Goal: Check status: Check status

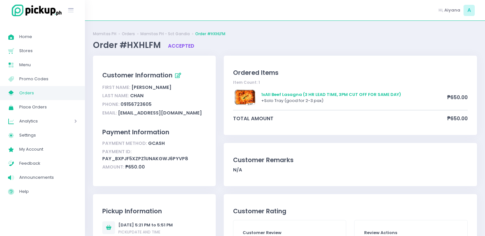
scroll to position [10, 0]
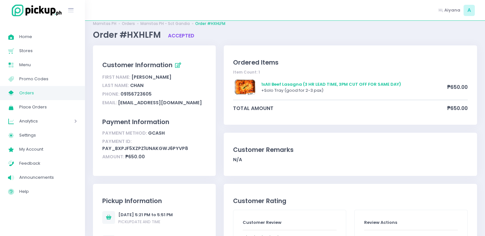
click at [61, 97] on span "Orders" at bounding box center [48, 93] width 58 height 8
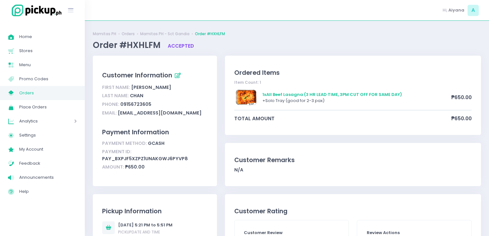
click at [61, 97] on span "Orders" at bounding box center [48, 93] width 58 height 8
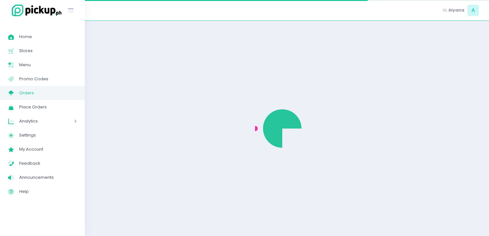
click at [61, 97] on span "Orders" at bounding box center [48, 93] width 58 height 8
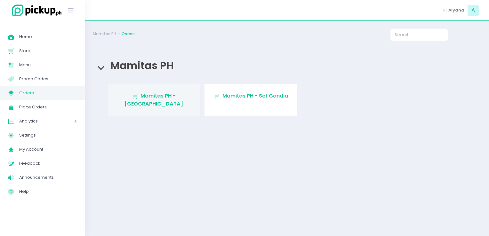
click at [143, 89] on link "Stockholm-icons / Shopping / Cart1 Created with Sketch. Mamitas PH - [GEOGRAPHI…" at bounding box center [154, 100] width 93 height 32
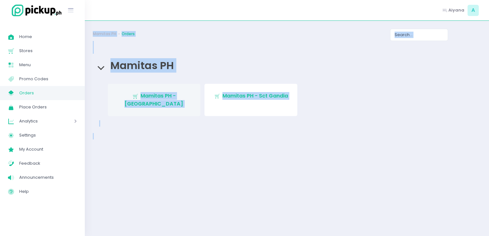
click at [143, 89] on div "Mamitas PH Orders Mamitas PH Stockholm-icons / Shopping / Cart1 Created with Sk…" at bounding box center [287, 129] width 404 height 200
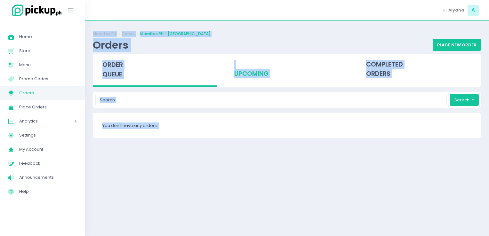
click at [259, 70] on div "upcoming" at bounding box center [287, 69] width 124 height 31
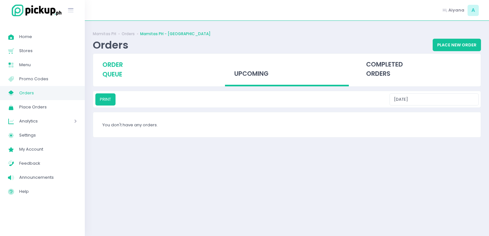
click at [152, 76] on div "order queue" at bounding box center [155, 70] width 124 height 32
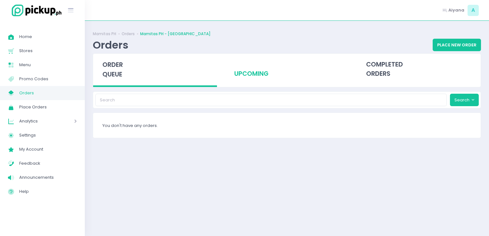
click at [258, 75] on div "upcoming" at bounding box center [287, 69] width 124 height 31
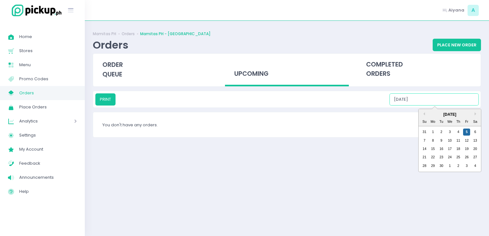
click at [445, 94] on input "[DATE]" at bounding box center [434, 100] width 89 height 12
click at [477, 134] on div "6" at bounding box center [475, 132] width 7 height 7
type input "[DATE]"
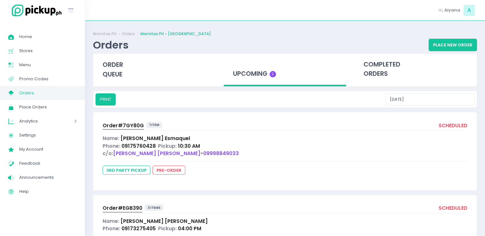
scroll to position [41, 0]
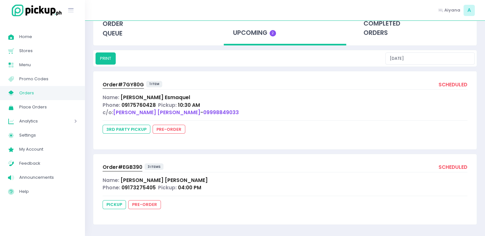
click at [117, 166] on span "Order# EGB390" at bounding box center [122, 167] width 40 height 7
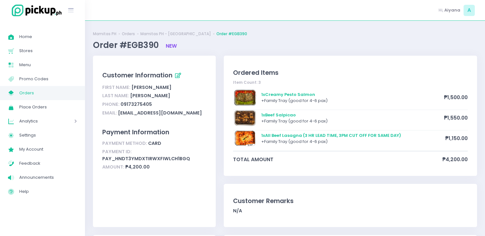
click at [47, 94] on span "Orders" at bounding box center [48, 93] width 58 height 8
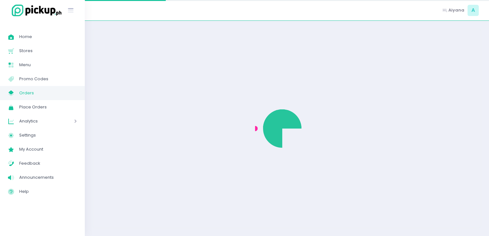
click at [47, 94] on span "Orders" at bounding box center [48, 93] width 58 height 8
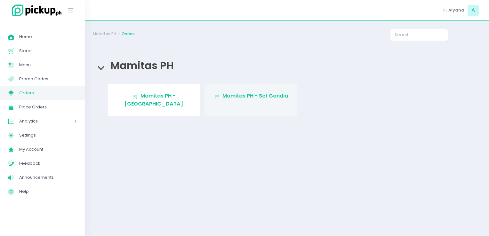
click at [229, 98] on span "Mamitas PH - Sct Gandia" at bounding box center [256, 95] width 66 height 7
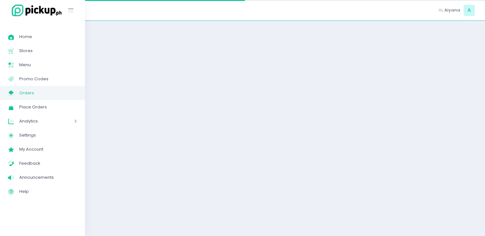
click at [229, 98] on div at bounding box center [285, 129] width 400 height 200
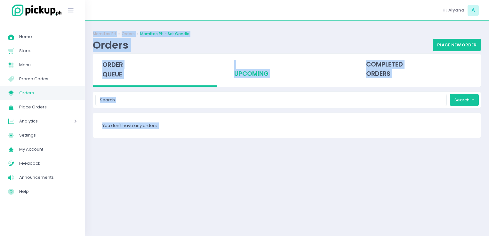
click at [247, 78] on div "upcoming" at bounding box center [287, 69] width 124 height 31
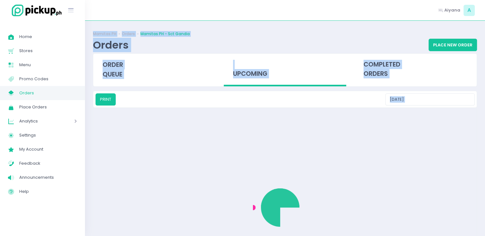
click at [247, 78] on div "upcoming" at bounding box center [285, 70] width 122 height 33
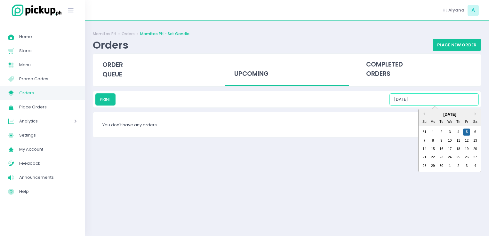
click at [437, 101] on input "[DATE]" at bounding box center [434, 100] width 89 height 12
click at [472, 130] on div "6" at bounding box center [475, 132] width 7 height 7
type input "[DATE]"
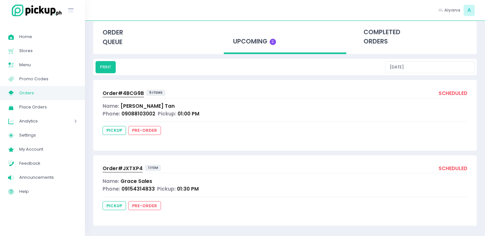
scroll to position [33, 0]
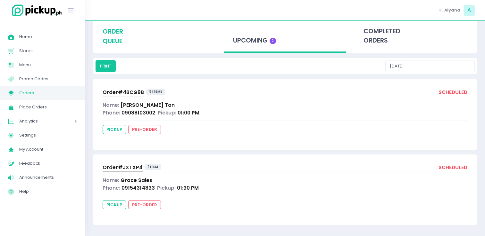
click at [127, 31] on div "order queue" at bounding box center [154, 36] width 122 height 32
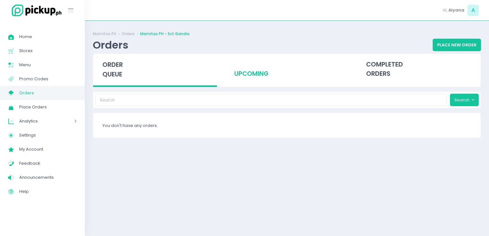
click at [249, 72] on div "upcoming" at bounding box center [287, 69] width 124 height 31
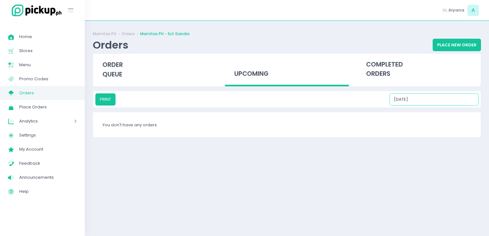
click at [457, 99] on input "[DATE]" at bounding box center [434, 100] width 89 height 12
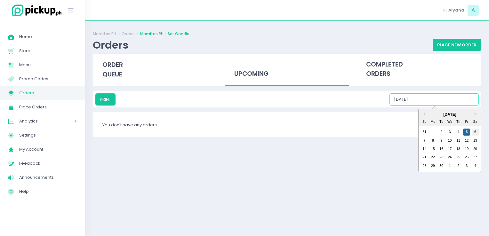
click at [477, 132] on div "6" at bounding box center [475, 132] width 7 height 7
type input "[DATE]"
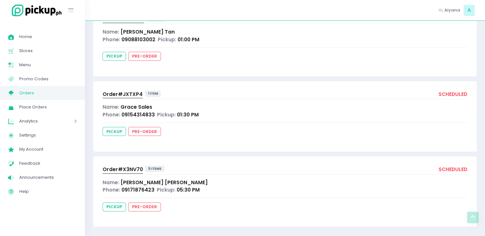
scroll to position [109, 0]
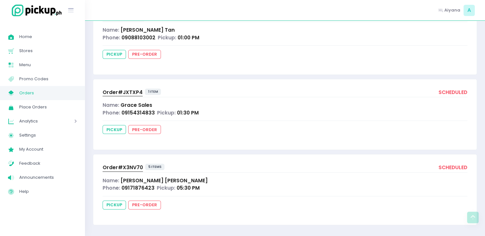
click at [119, 171] on link "Order# X3NV70" at bounding box center [122, 168] width 40 height 9
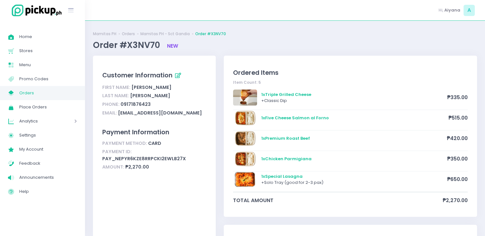
click at [119, 171] on div "Amount: ₱2,270.00" at bounding box center [154, 167] width 104 height 9
click at [290, 32] on ul "Mamitas PH Orders Mamitas PH - Sct Gandia Order #X3NV70" at bounding box center [285, 34] width 384 height 6
click at [406, 168] on div "1 x Chicken Parmigiana ₱350.00" at bounding box center [350, 161] width 234 height 20
click at [290, 151] on div "1 x Chicken Parmigiana ₱350.00" at bounding box center [350, 161] width 234 height 20
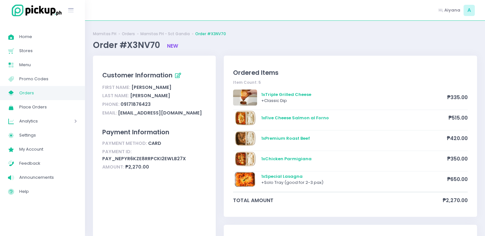
click at [50, 87] on link "My Store Created with Sketch. Orders" at bounding box center [42, 93] width 85 height 14
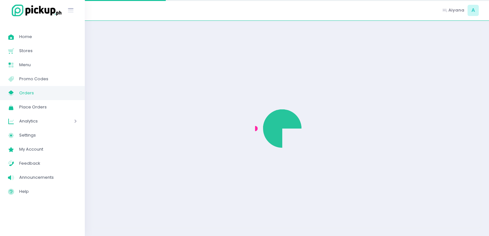
click at [50, 87] on link "My Store Created with Sketch. Orders" at bounding box center [42, 93] width 85 height 14
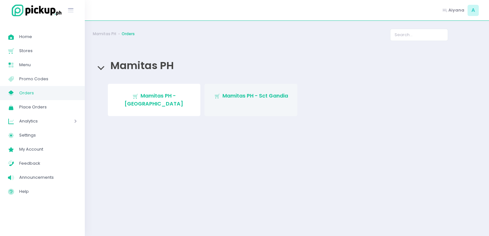
click at [223, 98] on span "Mamitas PH - Sct Gandia" at bounding box center [256, 95] width 66 height 7
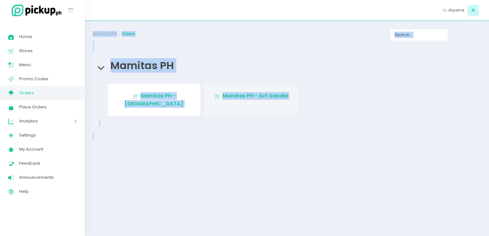
click at [223, 98] on div "Mamitas PH Orders Mamitas PH Stockholm-icons / Shopping / Cart1 Created with Sk…" at bounding box center [287, 129] width 404 height 200
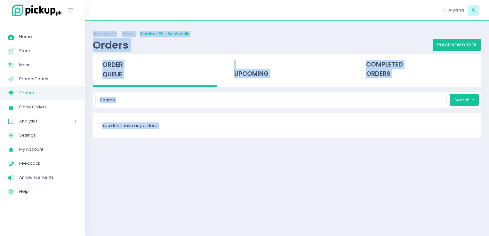
click at [160, 62] on div "order queue" at bounding box center [155, 70] width 124 height 33
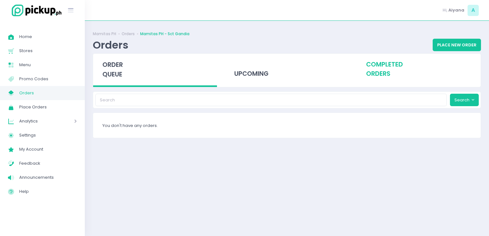
click at [373, 66] on div "completed orders" at bounding box center [419, 69] width 124 height 31
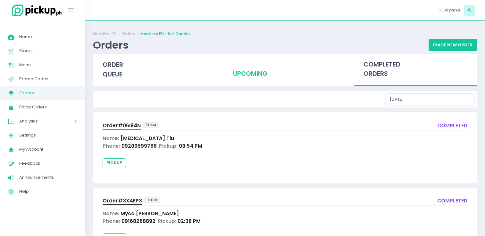
click at [272, 81] on div "upcoming" at bounding box center [285, 69] width 122 height 31
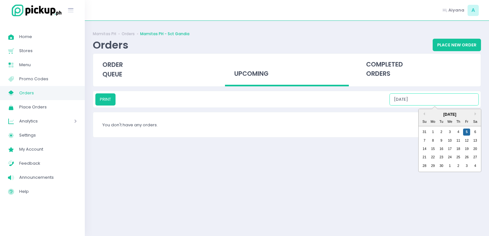
click at [433, 101] on input "[DATE]" at bounding box center [434, 100] width 89 height 12
click at [472, 134] on div "6" at bounding box center [475, 132] width 7 height 7
type input "[DATE]"
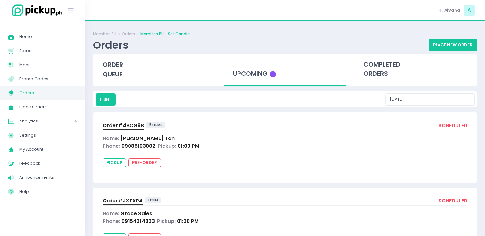
click at [53, 93] on span "Orders" at bounding box center [48, 93] width 58 height 8
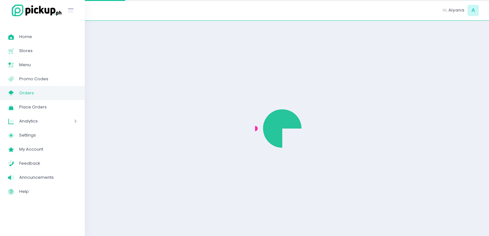
click at [53, 93] on span "Orders" at bounding box center [48, 93] width 58 height 8
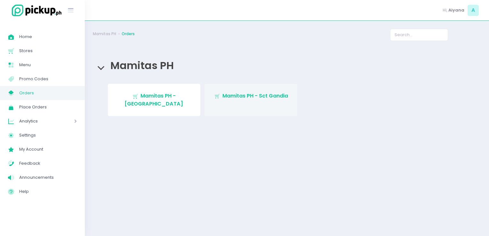
click at [263, 101] on link "Stockholm-icons / Shopping / Cart1 Created with Sketch. Mamitas PH - Sct Gandia" at bounding box center [251, 100] width 93 height 32
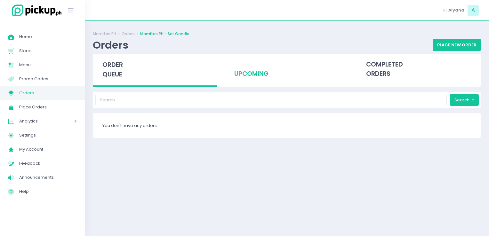
click at [277, 70] on div "upcoming" at bounding box center [287, 69] width 124 height 31
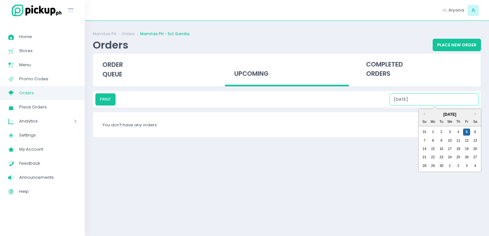
click at [434, 102] on input "[DATE]" at bounding box center [434, 100] width 89 height 12
drag, startPoint x: 480, startPoint y: 133, endPoint x: 473, endPoint y: 131, distance: 6.9
click at [473, 131] on div "[DATE] Su Mo Tu We Th Fr Sa 31 1 2 3 4 5 6 7 8 9 10 11 12 13 14 15 16 17 18 19 …" at bounding box center [450, 140] width 62 height 63
click at [473, 131] on div "6" at bounding box center [475, 132] width 7 height 7
type input "[DATE]"
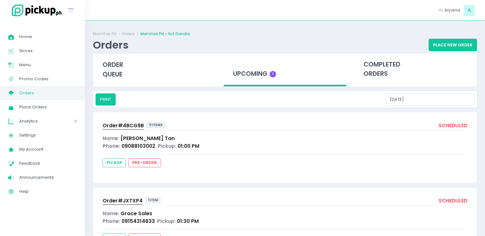
click at [53, 94] on span "Orders" at bounding box center [48, 93] width 58 height 8
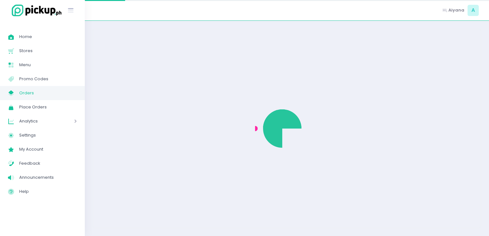
click at [53, 94] on span "Orders" at bounding box center [48, 93] width 58 height 8
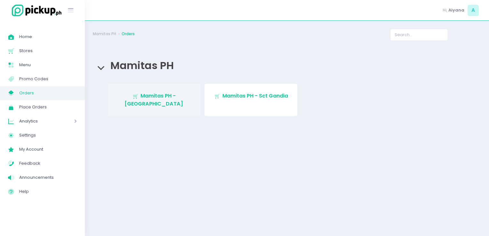
click at [164, 96] on span "Mamitas PH - [GEOGRAPHIC_DATA]" at bounding box center [154, 99] width 59 height 15
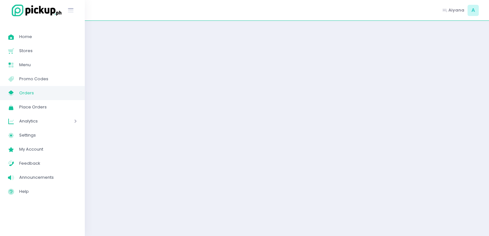
click at [164, 96] on div at bounding box center [287, 129] width 404 height 200
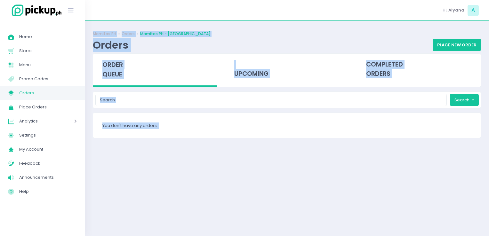
click at [264, 89] on div "Mamitas PH Orders Mamitas PH - Blue Ridge Orders Place New Order order queue up…" at bounding box center [287, 129] width 404 height 200
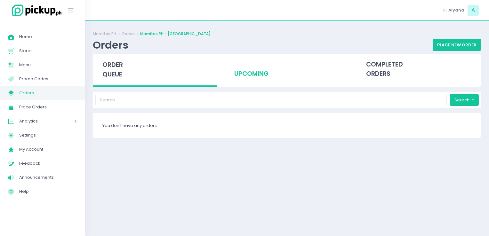
click at [256, 75] on div "upcoming" at bounding box center [287, 69] width 124 height 31
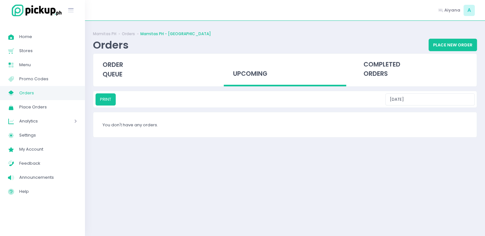
click at [256, 75] on div "upcoming" at bounding box center [285, 70] width 122 height 33
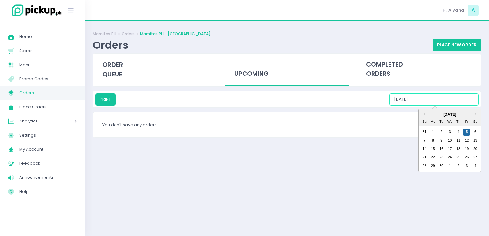
click at [450, 99] on input "[DATE]" at bounding box center [434, 100] width 89 height 12
click at [474, 129] on div "6" at bounding box center [475, 132] width 7 height 7
type input "[DATE]"
